Goal: Find specific page/section: Find specific page/section

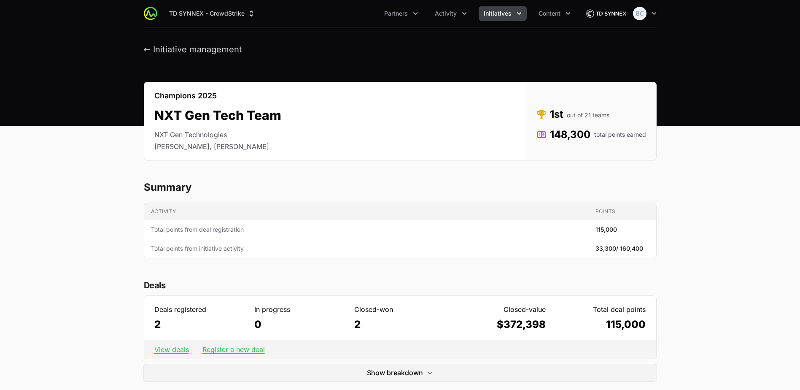
click at [146, 14] on img at bounding box center [150, 13] width 13 height 13
click at [662, 16] on div "TD SYNNEX - CrowdStrike Partners Activity Initiatives Content Open user menu Op…" at bounding box center [400, 13] width 540 height 27
click at [653, 11] on icon "button" at bounding box center [654, 13] width 8 height 8
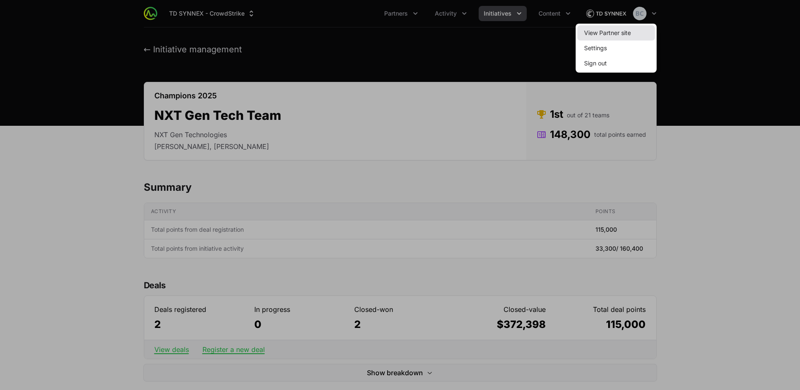
click at [614, 32] on link "View Partner site" at bounding box center [616, 32] width 78 height 15
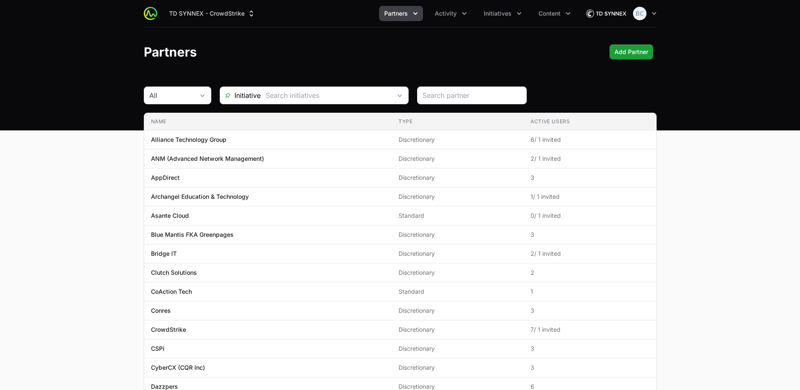
click at [253, 97] on span "Initiative" at bounding box center [240, 95] width 40 height 10
click at [334, 94] on input "text" at bounding box center [326, 95] width 131 height 17
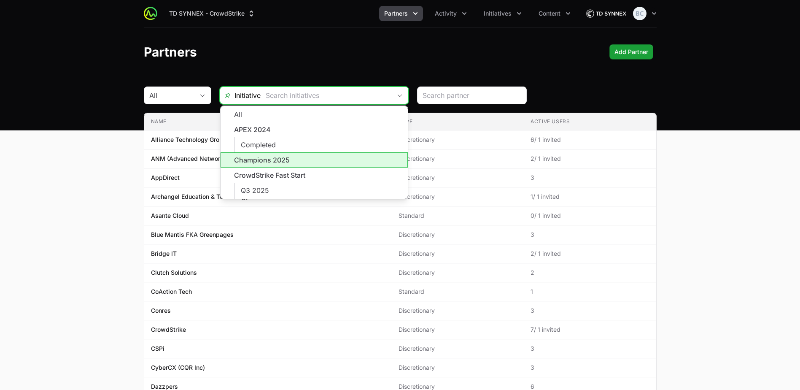
click at [319, 166] on li "Champions 2025" at bounding box center [314, 159] width 187 height 15
type input "Champions 2025"
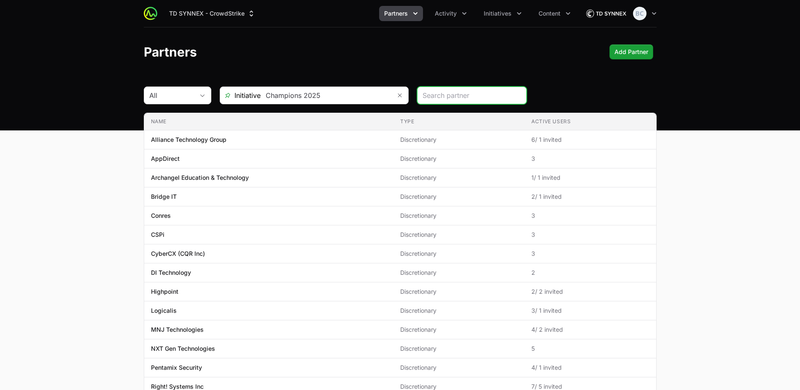
click at [402, 11] on span "Partners" at bounding box center [396, 13] width 24 height 8
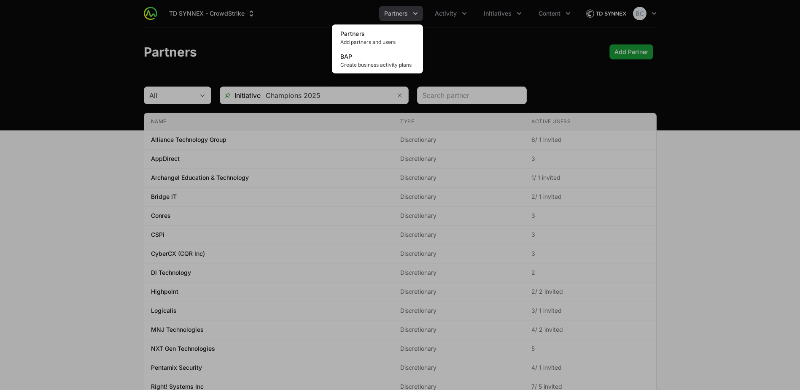
click at [475, 30] on div "Partners menu" at bounding box center [400, 195] width 800 height 390
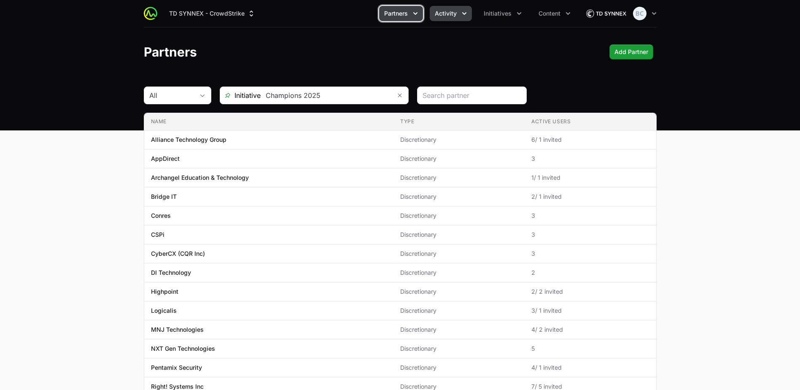
click at [457, 13] on button "Activity" at bounding box center [451, 13] width 42 height 15
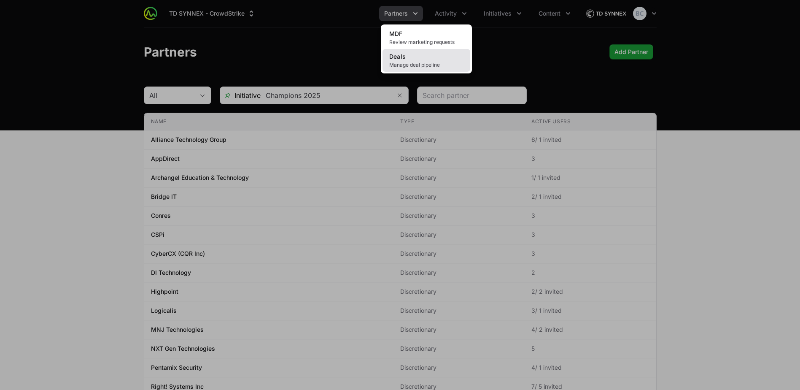
click at [431, 56] on link "Deals Manage deal pipeline" at bounding box center [426, 60] width 88 height 23
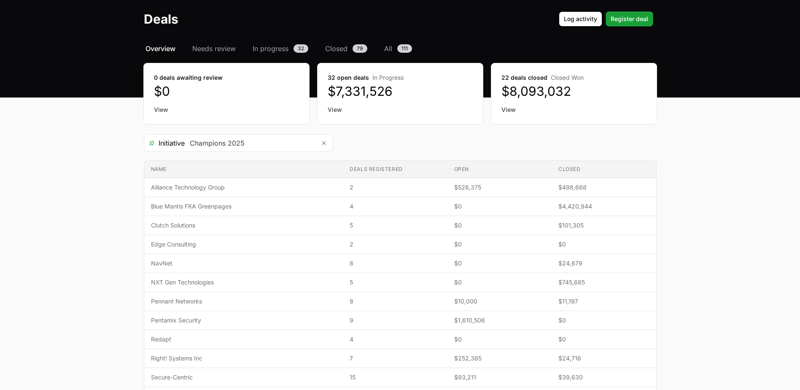
scroll to position [42, 0]
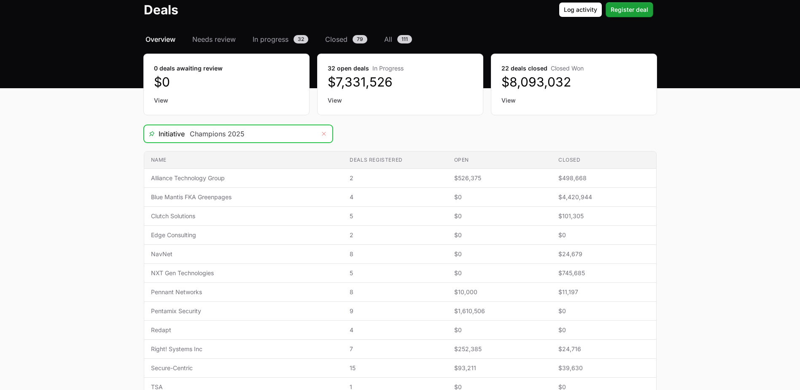
click at [326, 132] on icon "Remove" at bounding box center [323, 133] width 5 height 7
click at [323, 134] on icon "Open" at bounding box center [323, 133] width 7 height 3
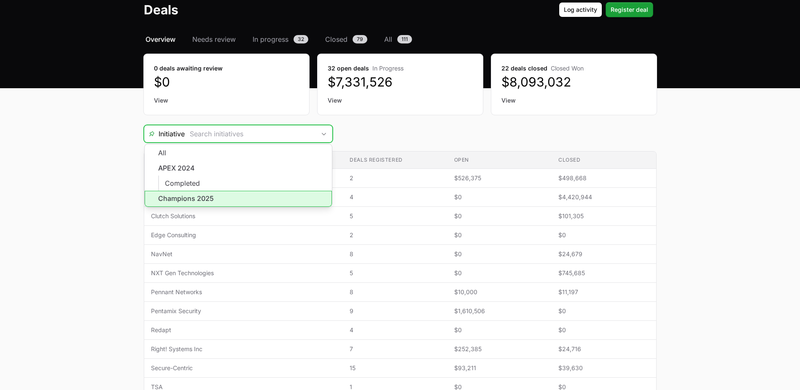
click at [229, 200] on li "Champions 2025" at bounding box center [238, 199] width 187 height 16
type input "Champions 2025"
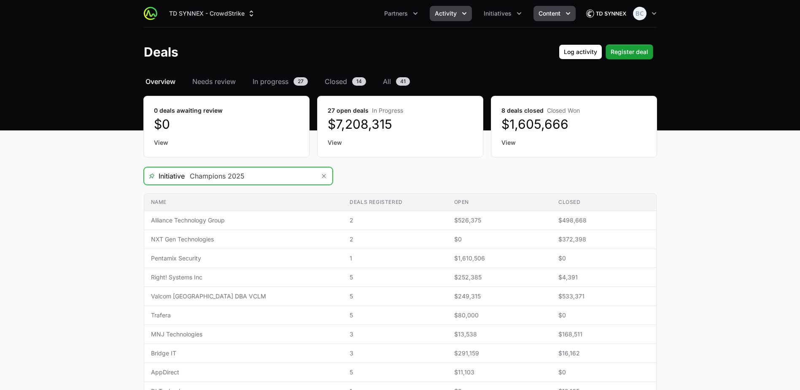
click at [543, 13] on span "Content" at bounding box center [549, 13] width 22 height 8
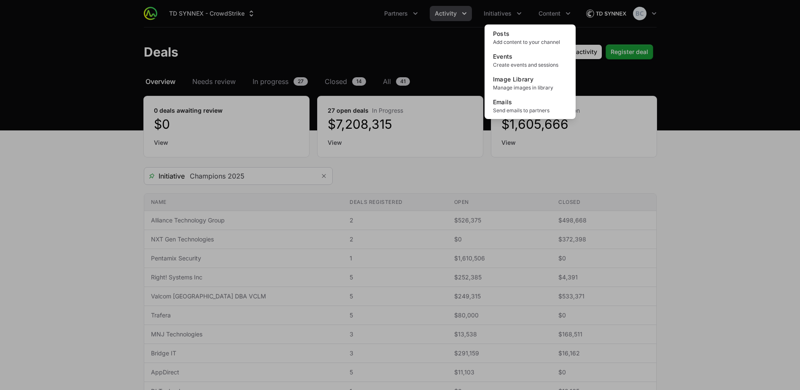
click at [366, 45] on div "Content menu" at bounding box center [400, 195] width 800 height 390
